Goal: Task Accomplishment & Management: Manage account settings

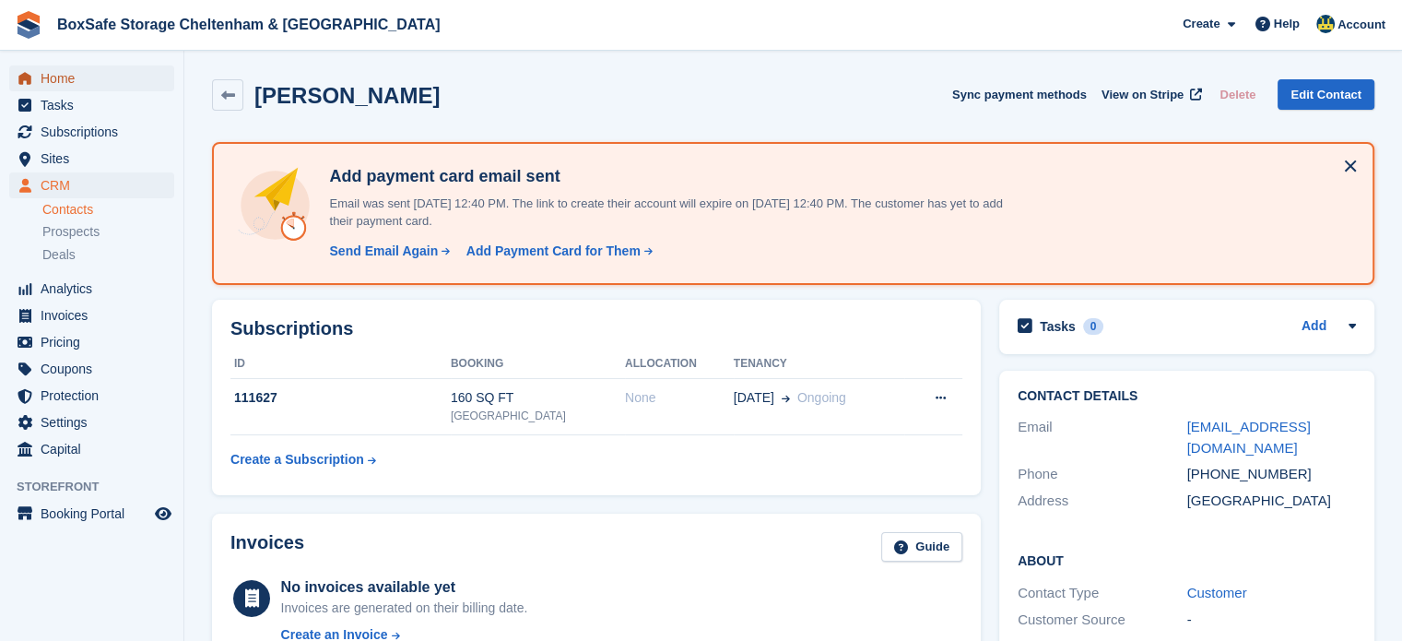
click at [92, 84] on span "Home" at bounding box center [96, 78] width 111 height 26
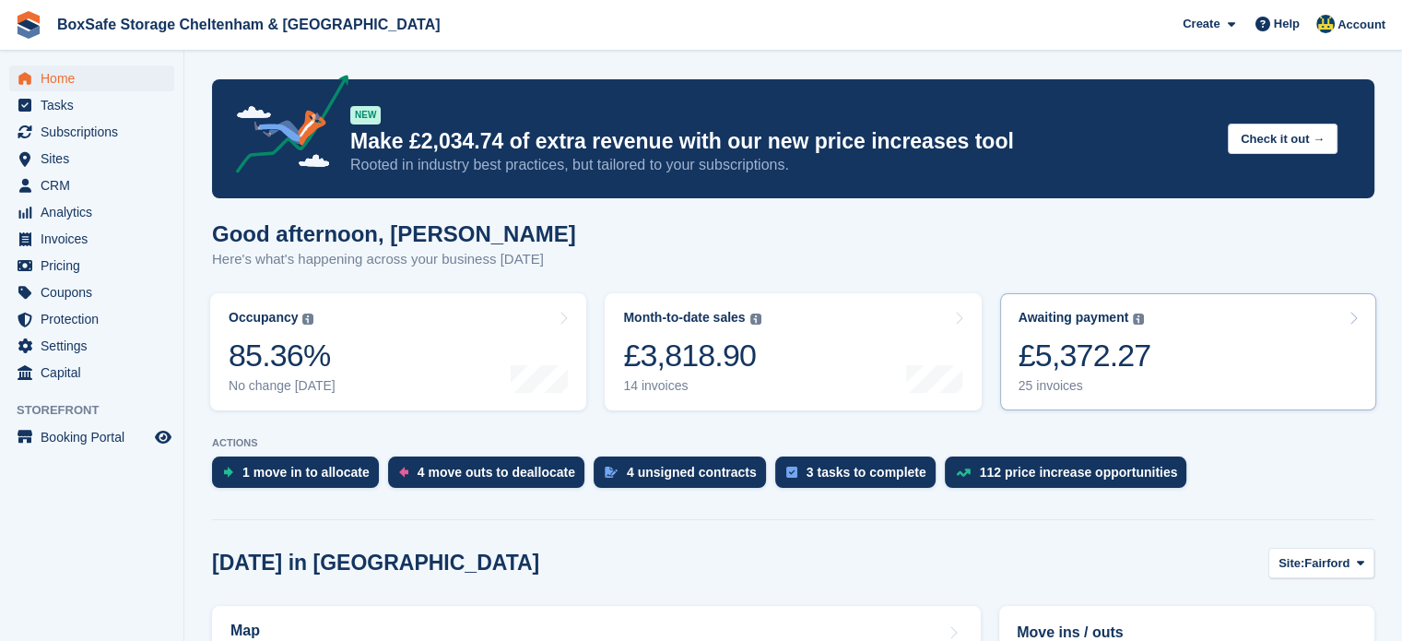
click at [1206, 357] on link "Awaiting payment The total outstanding balance on all open invoices. £5,372.27 …" at bounding box center [1188, 351] width 376 height 117
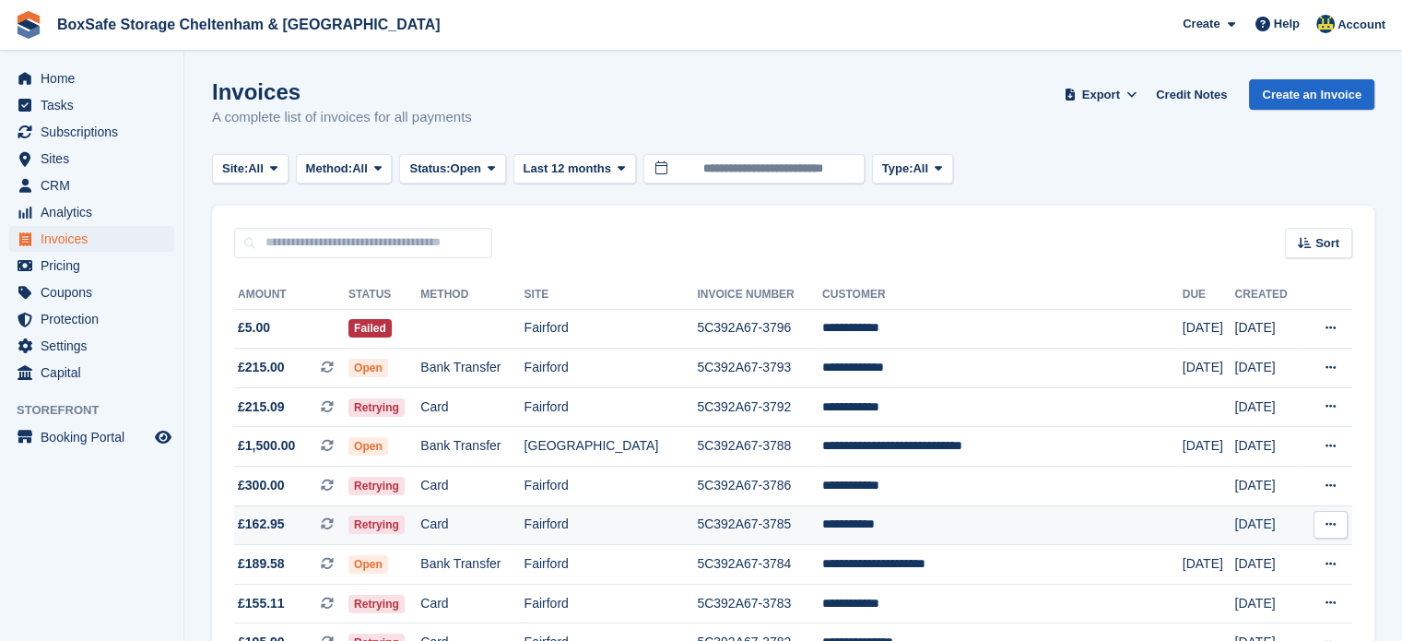
click at [889, 527] on td "**********" at bounding box center [1002, 525] width 360 height 40
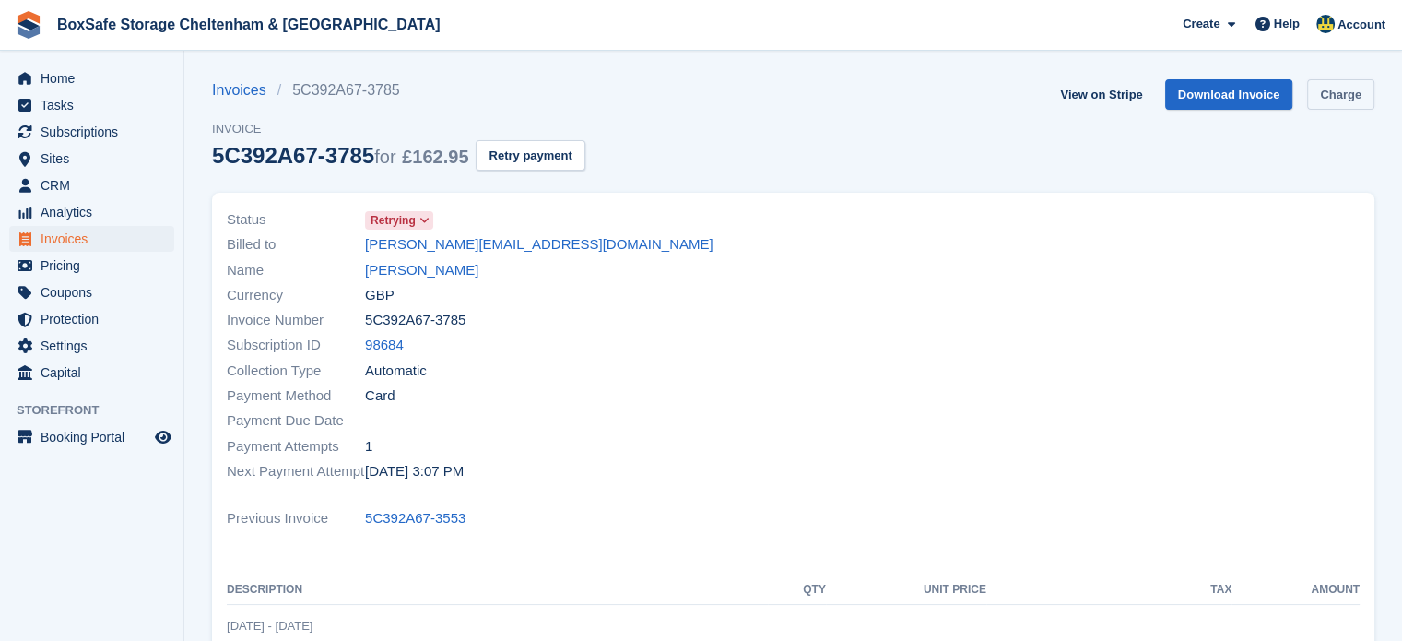
click at [1354, 96] on link "Charge" at bounding box center [1340, 94] width 67 height 30
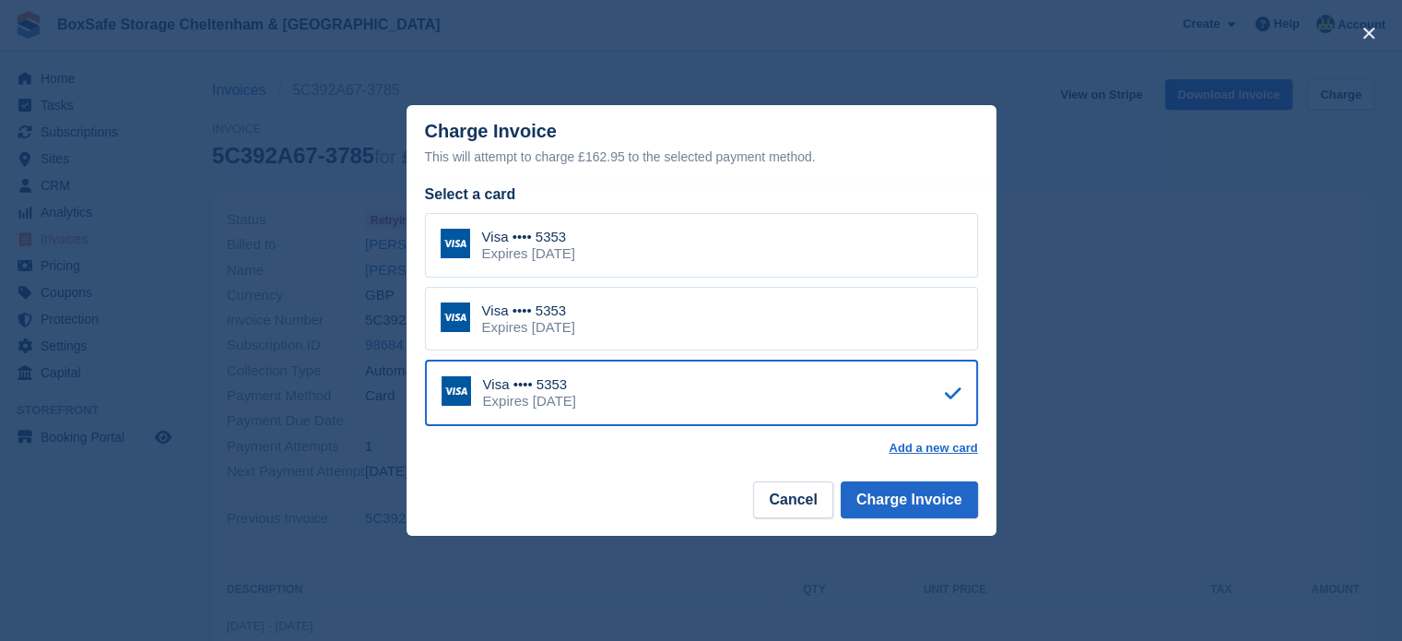
click at [654, 338] on div "Visa •••• 5353 Expires September 2029" at bounding box center [701, 319] width 553 height 65
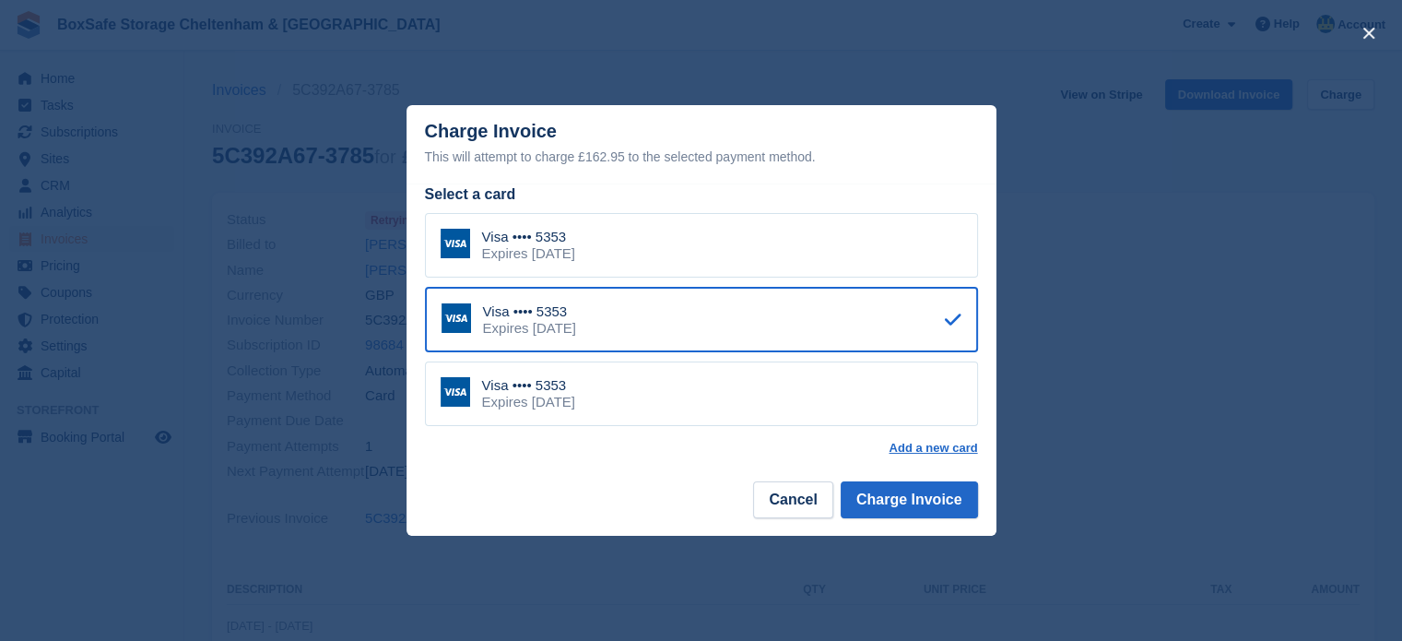
click at [649, 264] on div "Visa •••• 5353 Expires September 2029" at bounding box center [701, 245] width 553 height 65
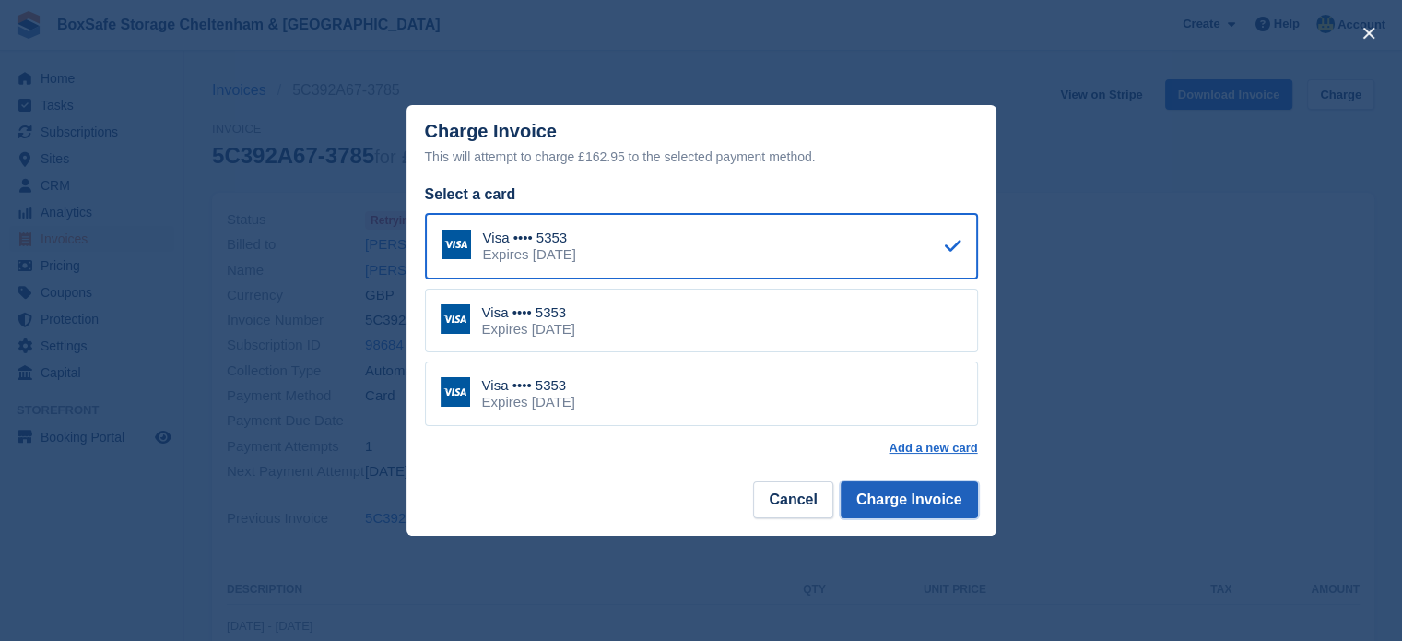
click at [943, 500] on button "Charge Invoice" at bounding box center [909, 499] width 137 height 37
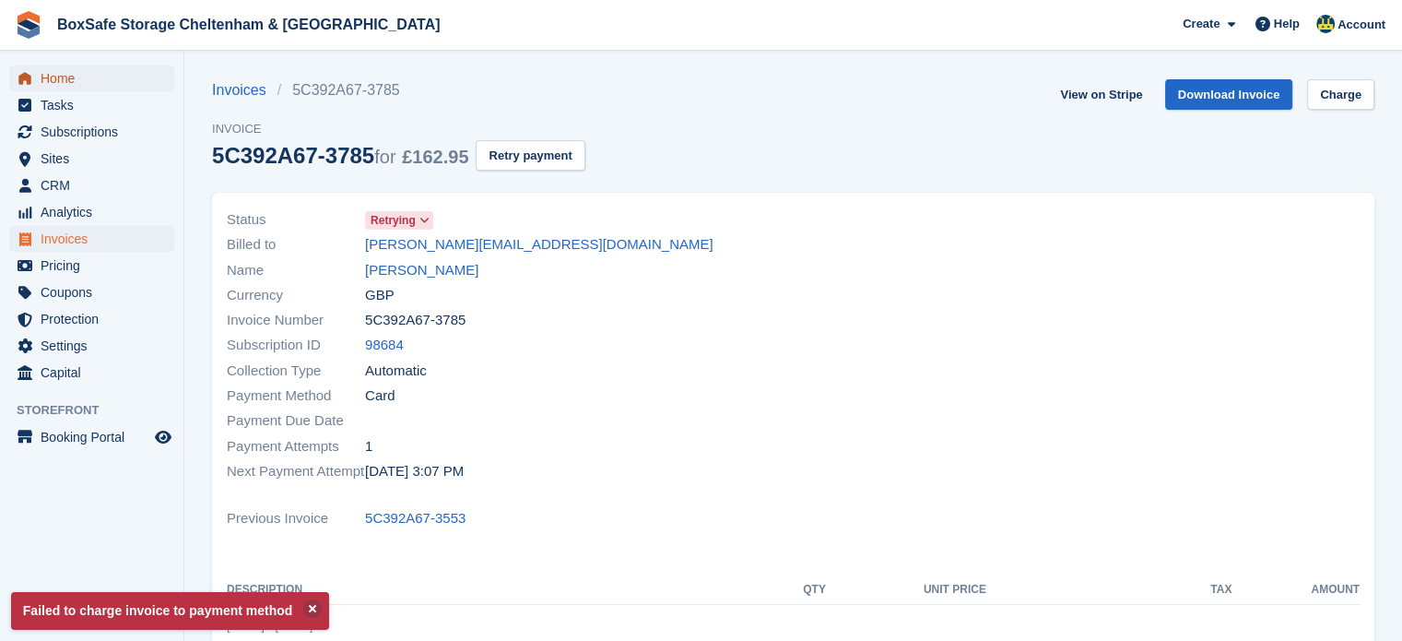
click at [71, 78] on span "Home" at bounding box center [96, 78] width 111 height 26
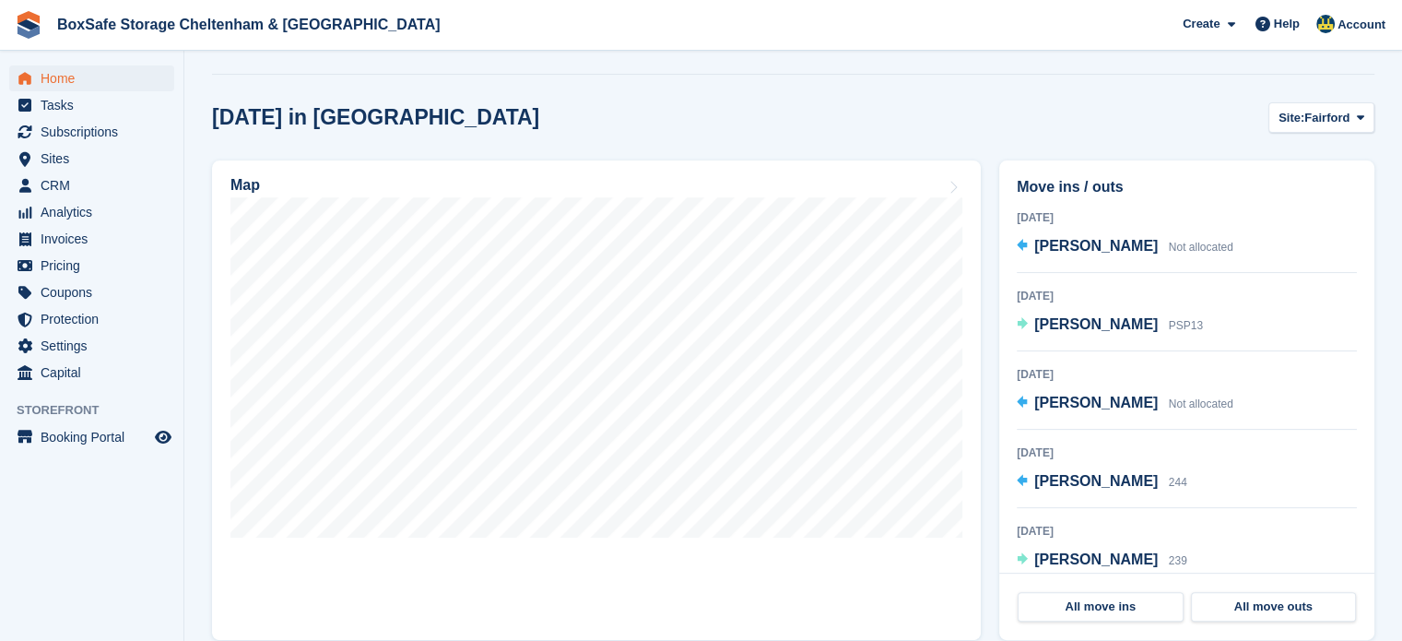
scroll to position [434, 0]
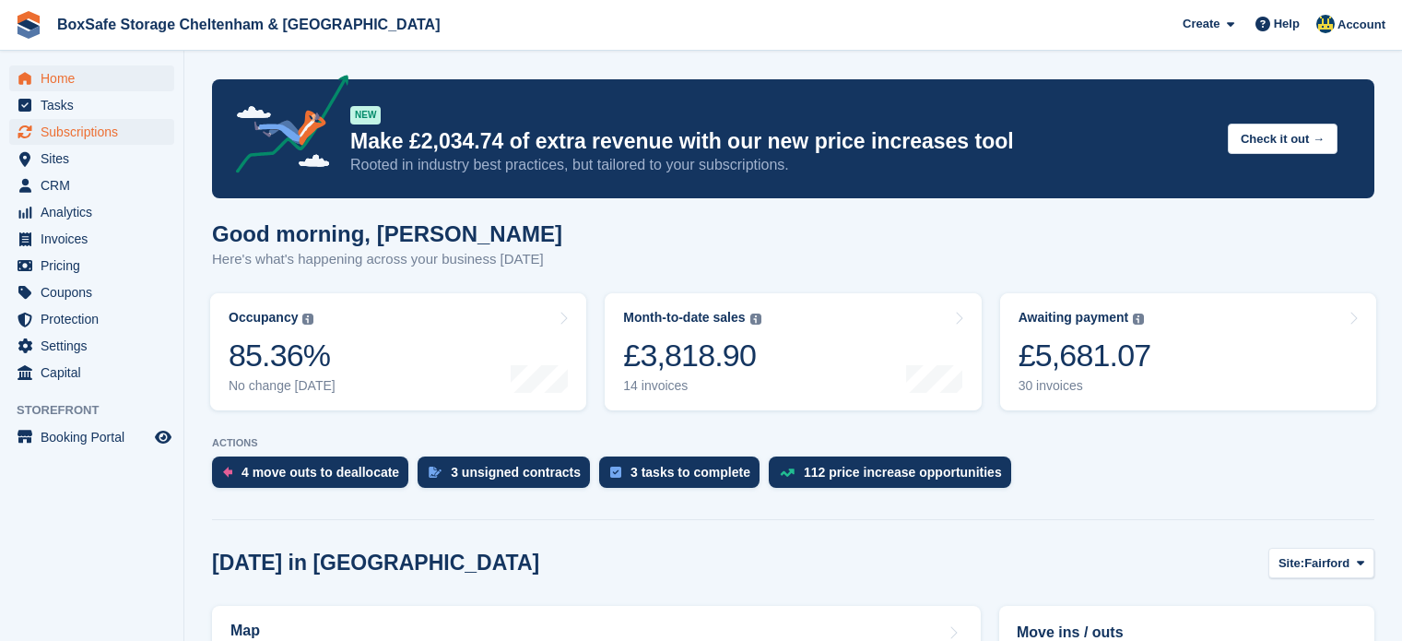
scroll to position [85, 0]
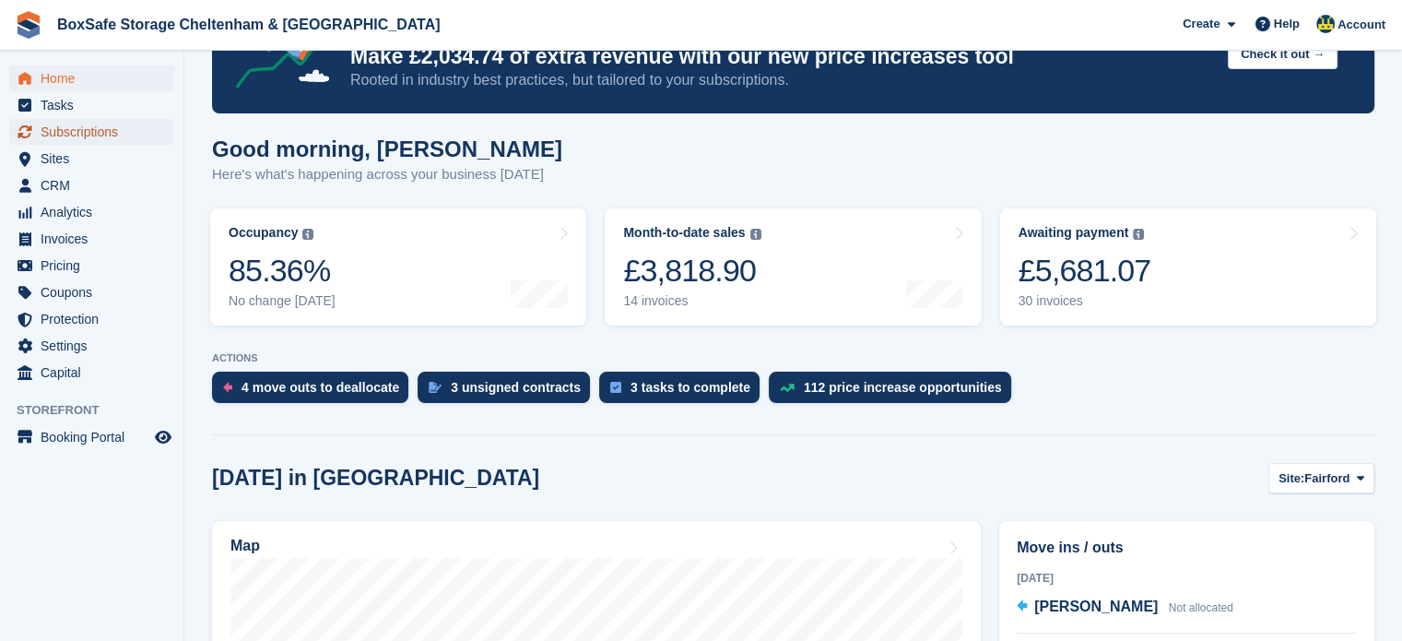
click at [116, 130] on span "Subscriptions" at bounding box center [96, 132] width 111 height 26
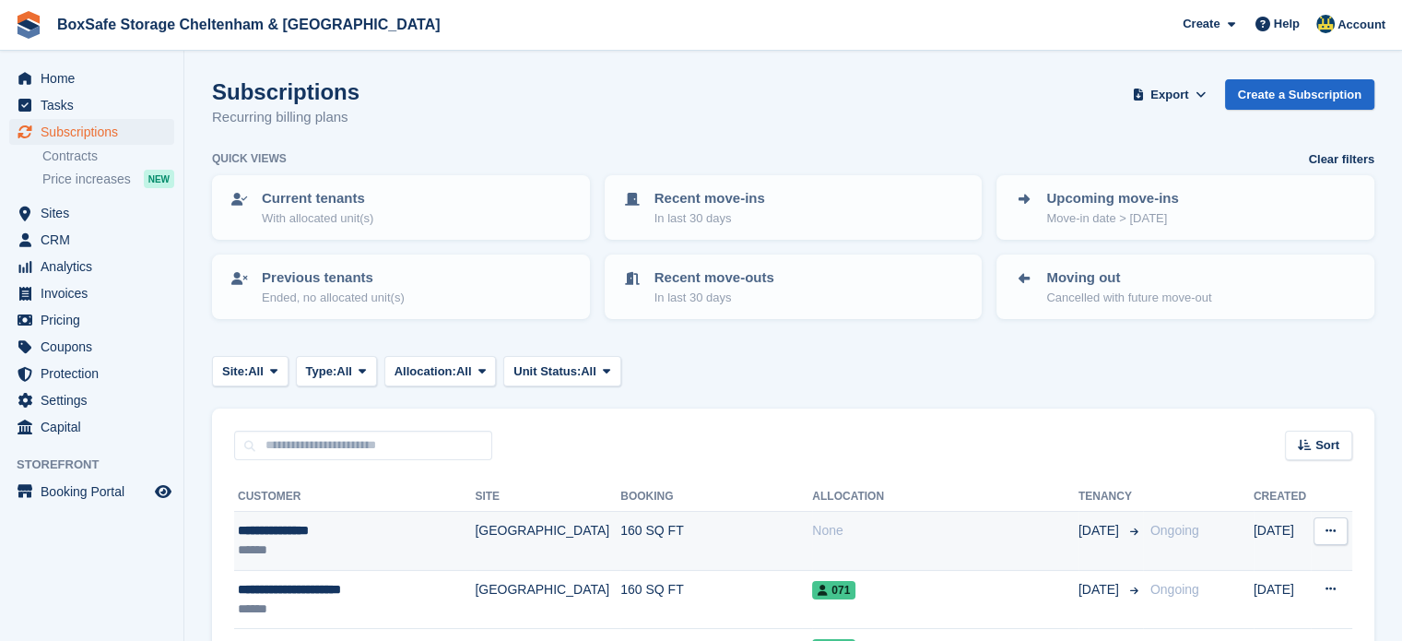
click at [846, 541] on td "None" at bounding box center [945, 541] width 266 height 59
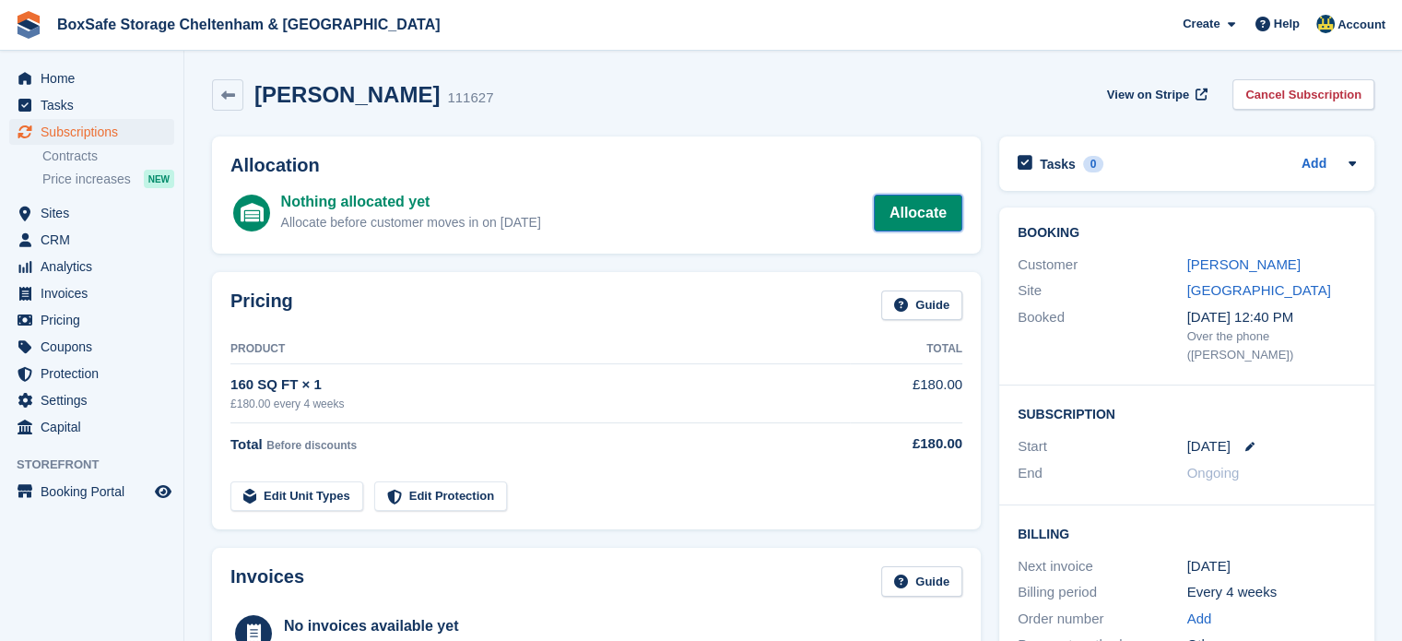
click at [933, 207] on link "Allocate" at bounding box center [918, 213] width 88 height 37
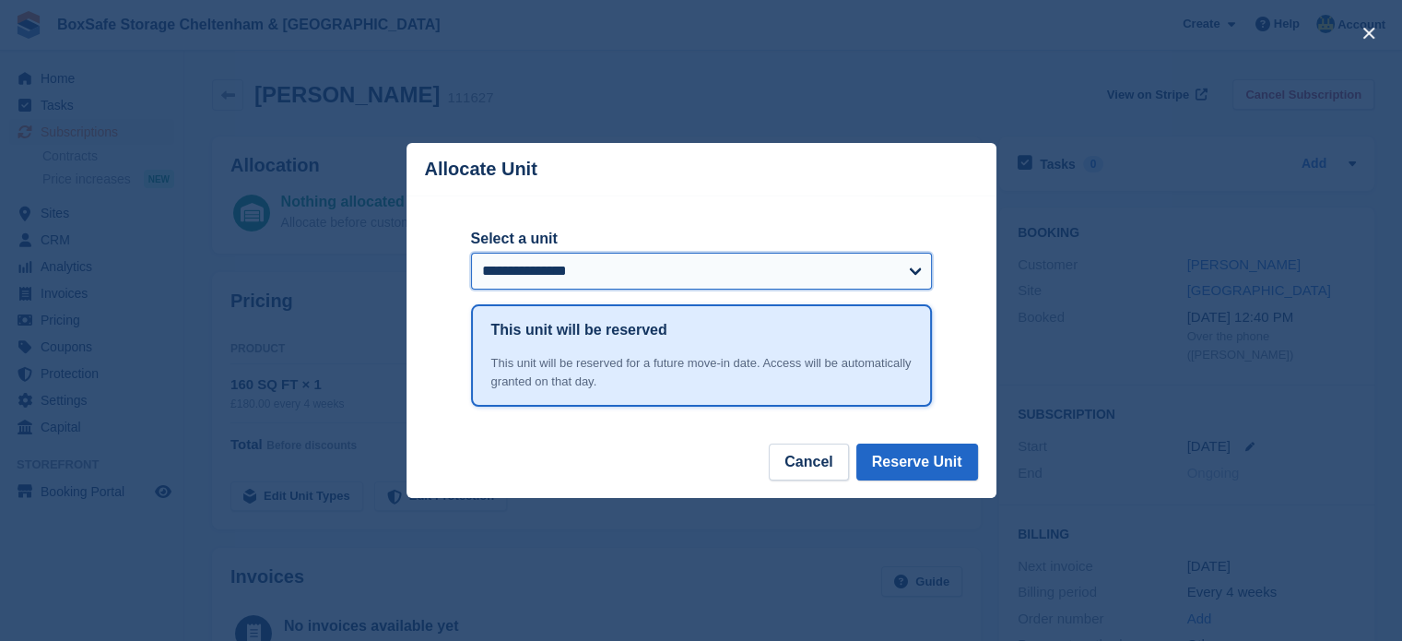
click at [682, 282] on select "**********" at bounding box center [701, 271] width 461 height 37
click at [471, 254] on select "**********" at bounding box center [701, 271] width 461 height 37
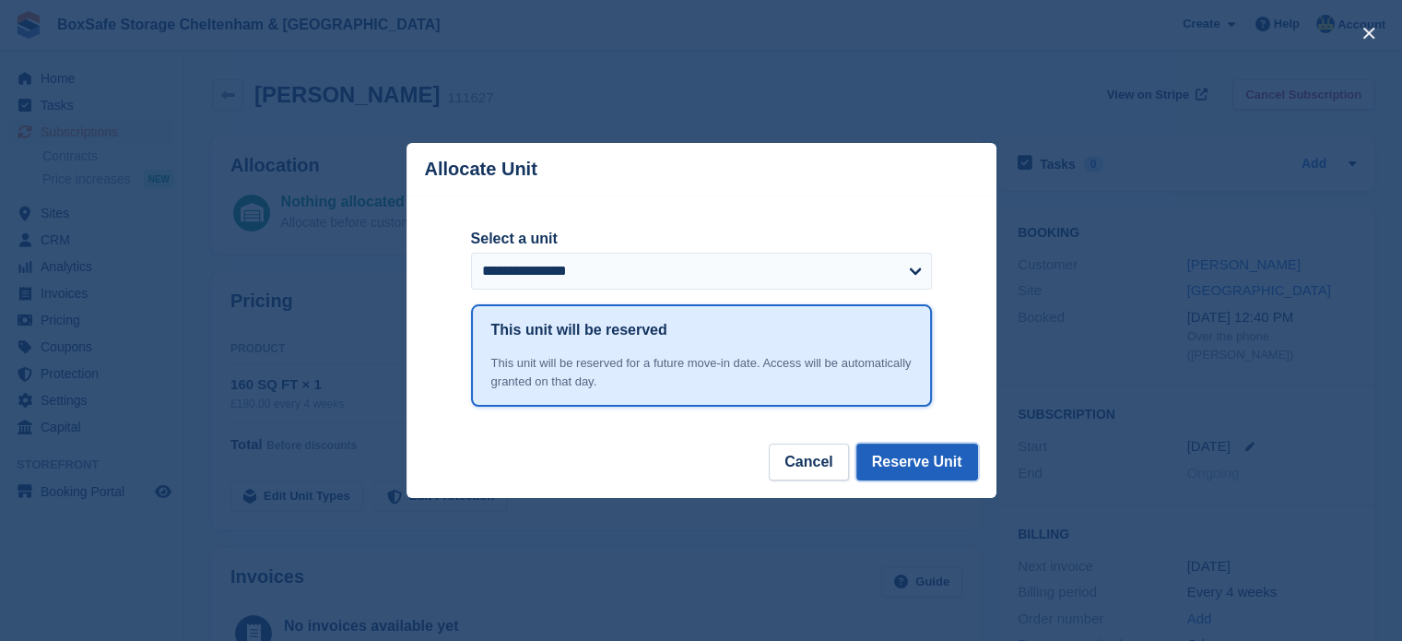
click at [925, 474] on button "Reserve Unit" at bounding box center [917, 461] width 122 height 37
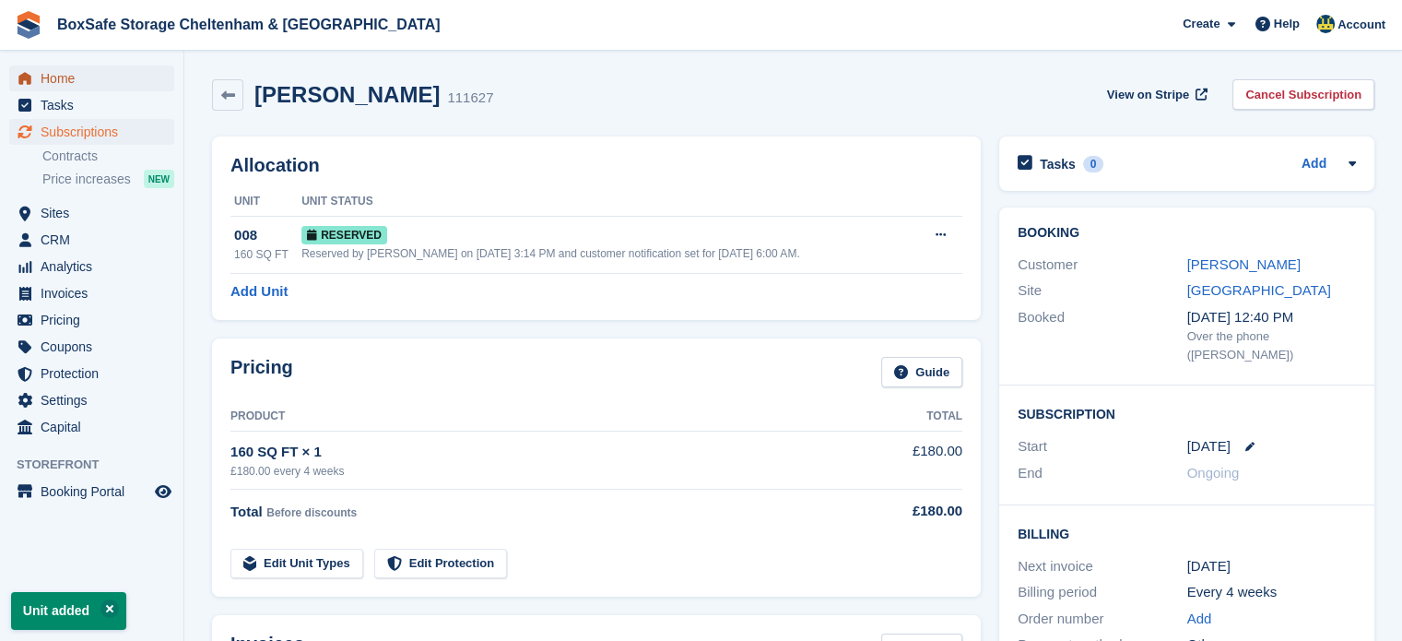
click at [96, 81] on span "Home" at bounding box center [96, 78] width 111 height 26
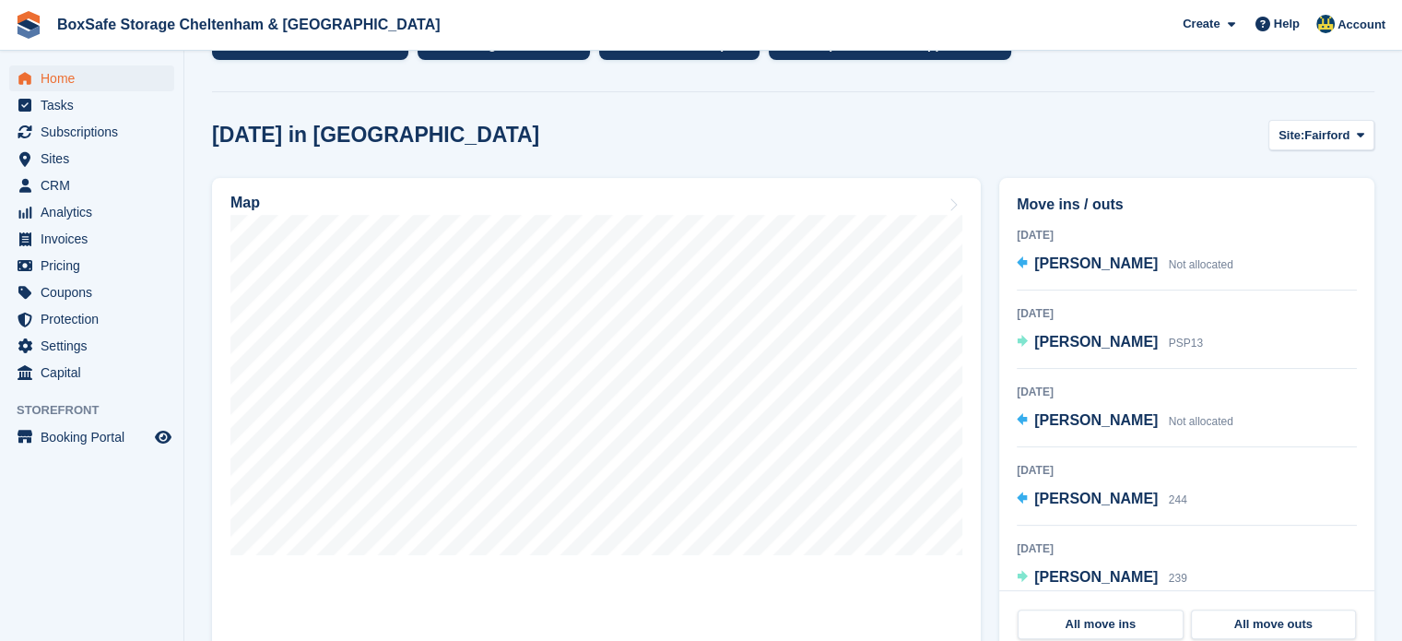
scroll to position [441, 0]
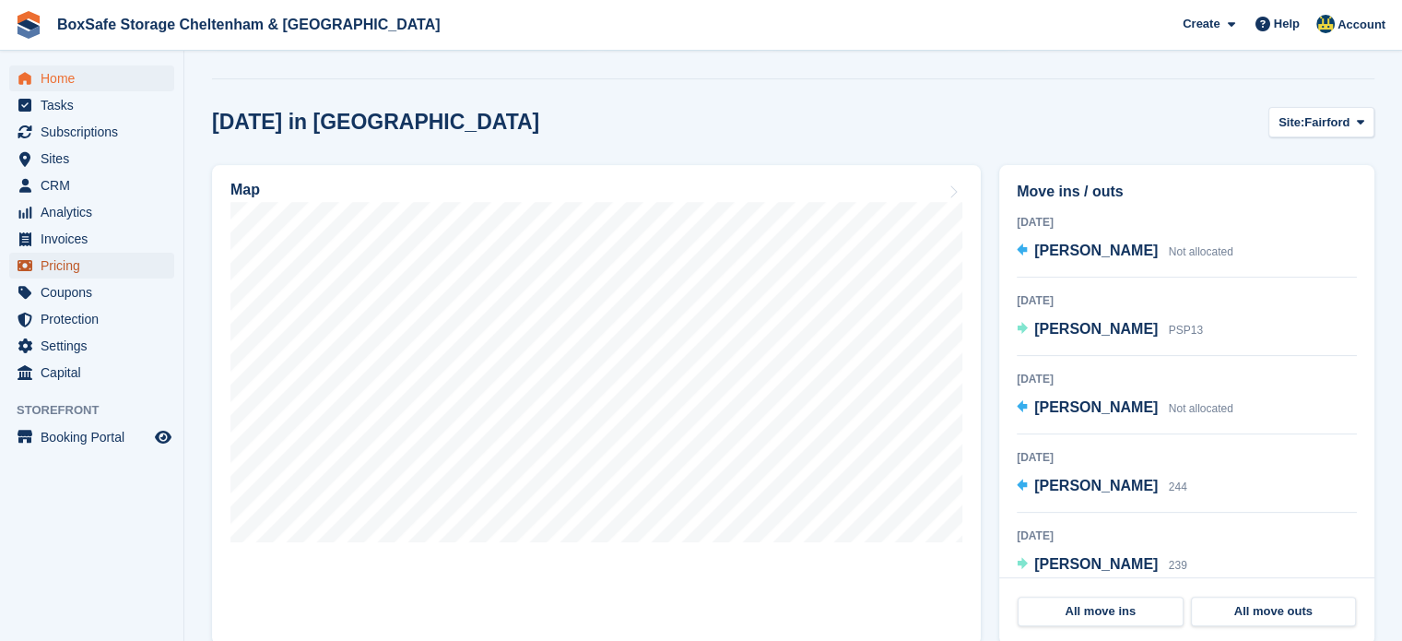
click at [84, 265] on span "Pricing" at bounding box center [96, 266] width 111 height 26
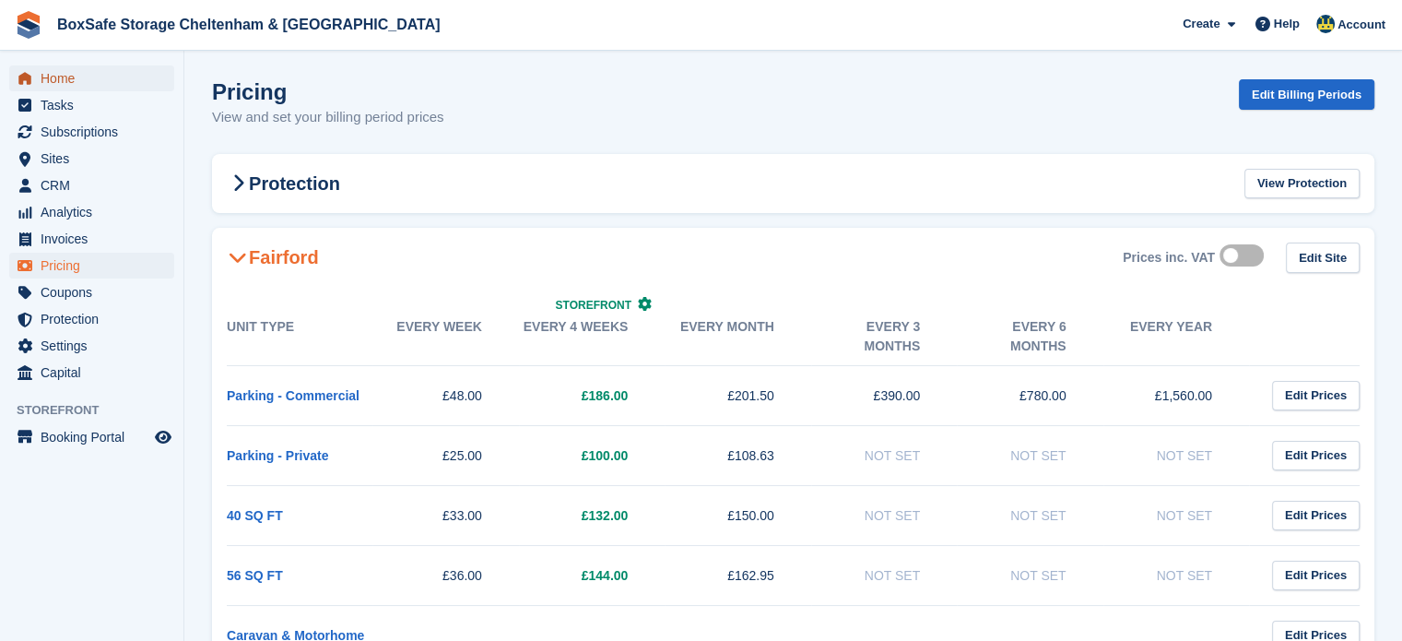
click at [74, 78] on span "Home" at bounding box center [96, 78] width 111 height 26
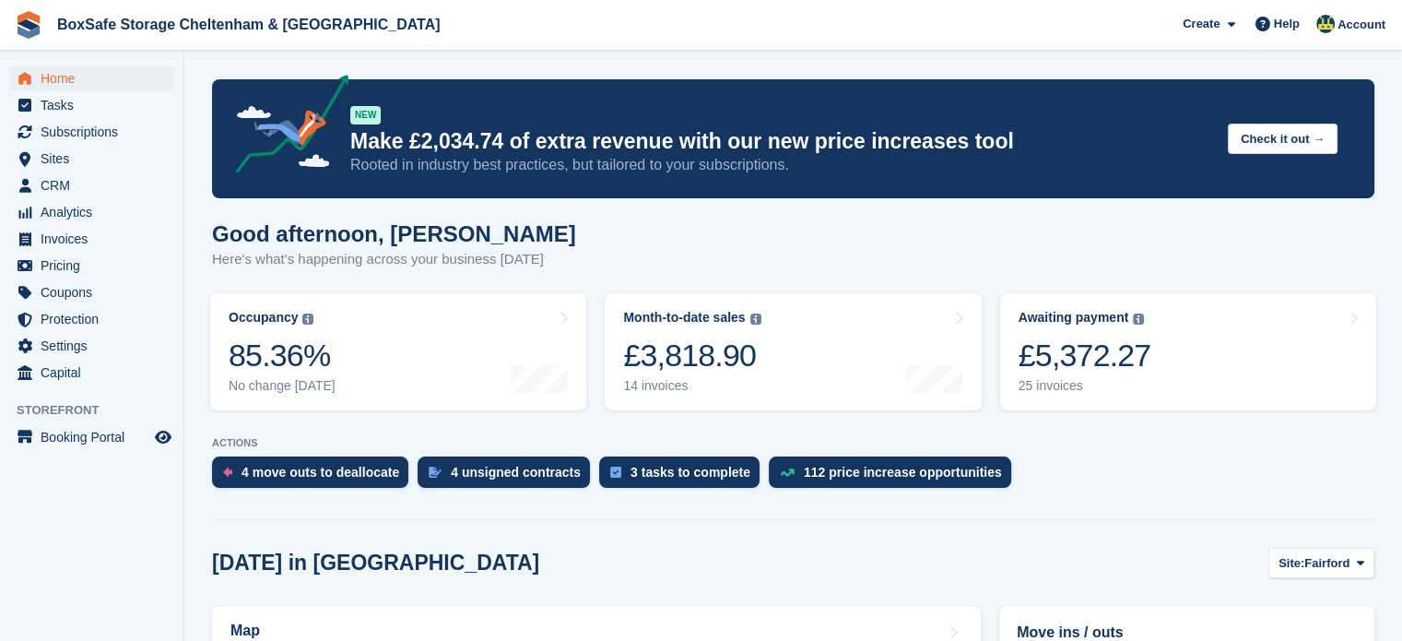
scroll to position [199, 0]
